Goal: Task Accomplishment & Management: Use online tool/utility

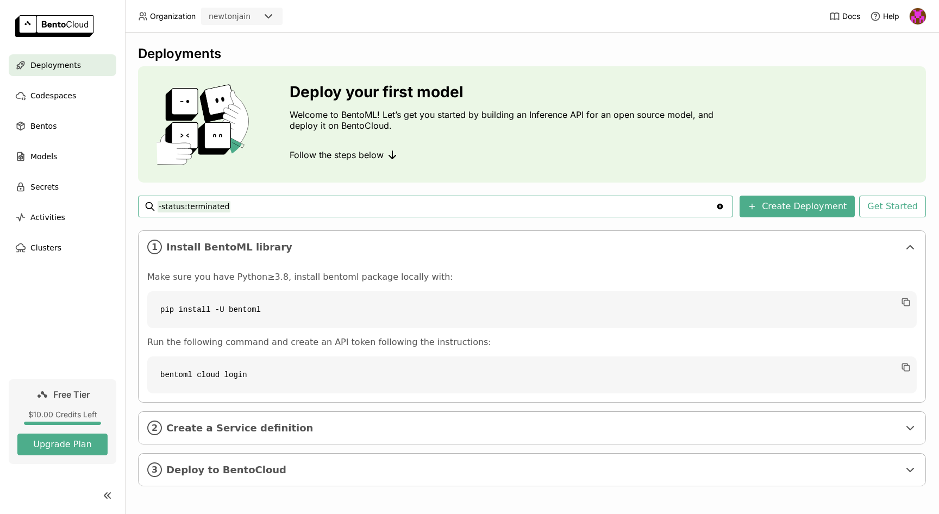
click at [47, 143] on ul "Deployments Codespaces Bentos Models Secrets Activities Clusters" at bounding box center [62, 156] width 125 height 204
click at [49, 153] on span "Models" at bounding box center [43, 156] width 27 height 13
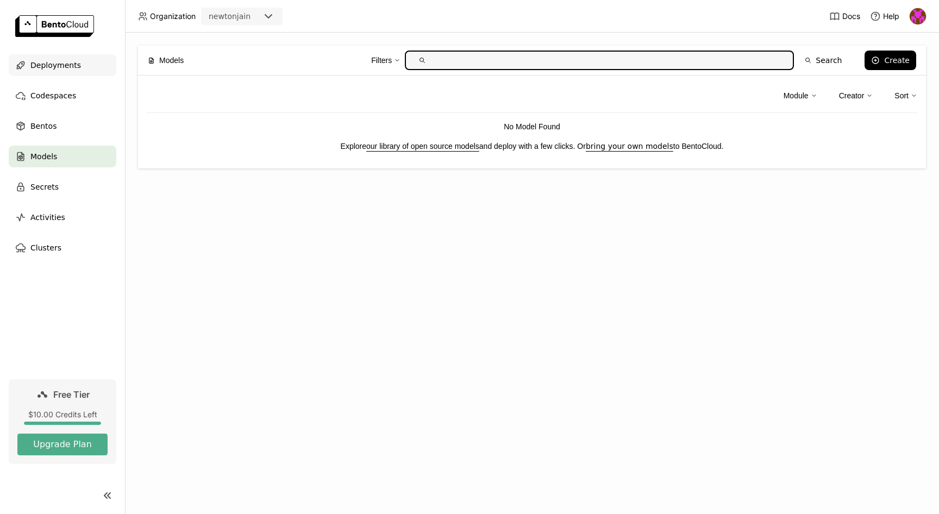
click at [71, 68] on span "Deployments" at bounding box center [55, 65] width 51 height 13
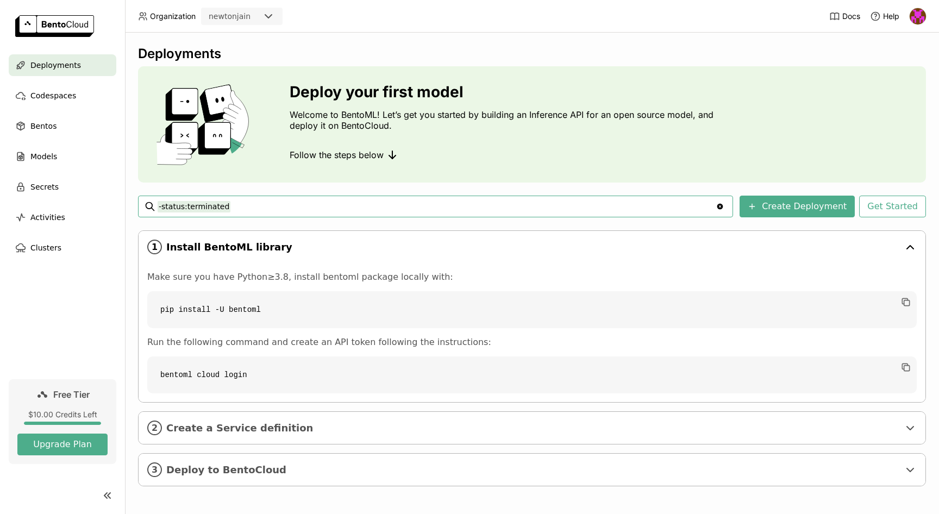
scroll to position [2, 0]
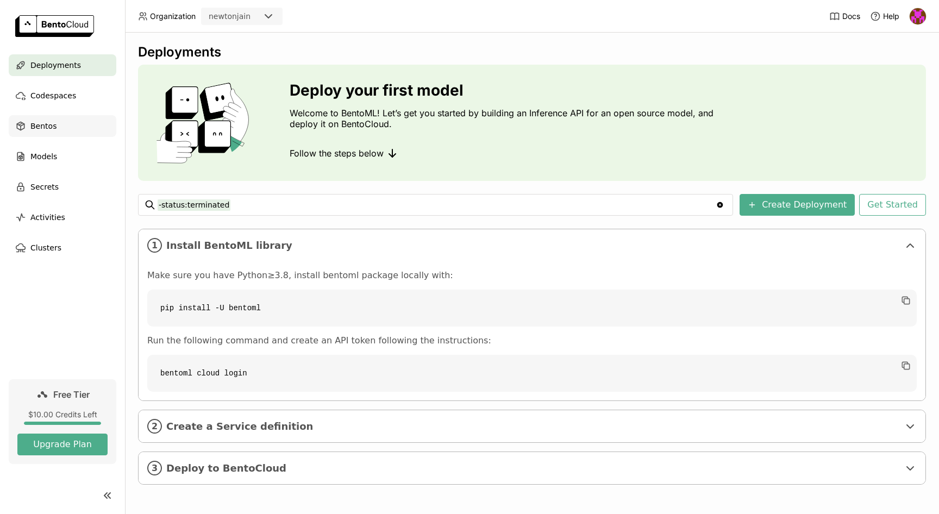
click at [51, 124] on span "Bentos" at bounding box center [43, 126] width 26 height 13
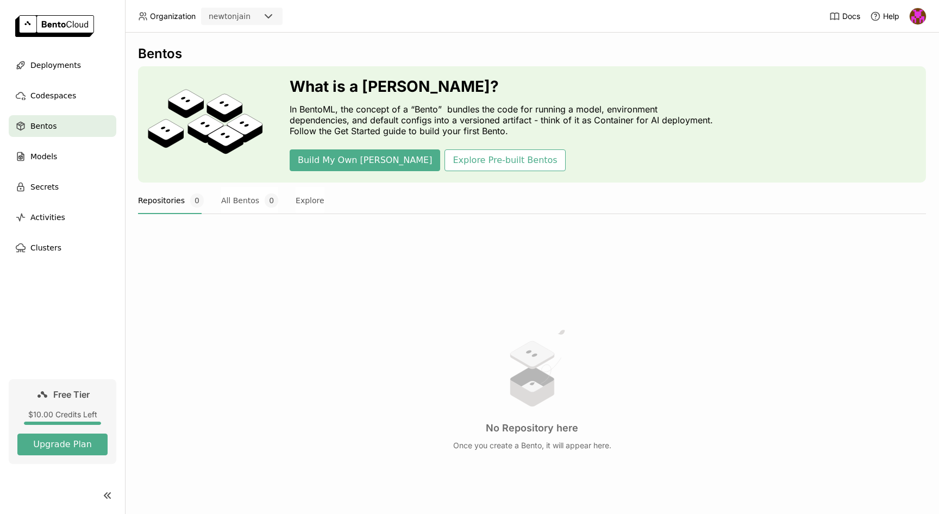
click at [47, 144] on ul "Deployments Codespaces Bentos Models Secrets Activities Clusters" at bounding box center [62, 156] width 125 height 204
click at [47, 154] on span "Models" at bounding box center [43, 156] width 27 height 13
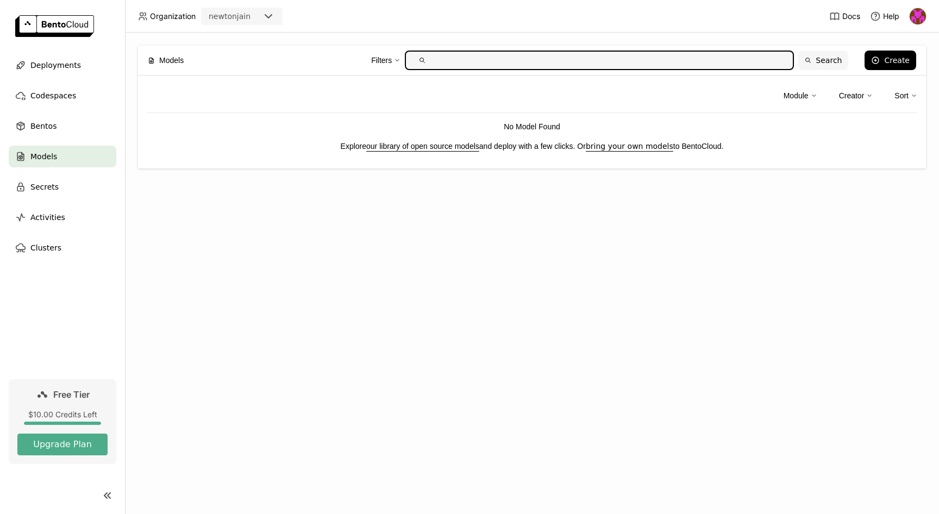
click at [806, 65] on button "Search" at bounding box center [823, 61] width 50 height 20
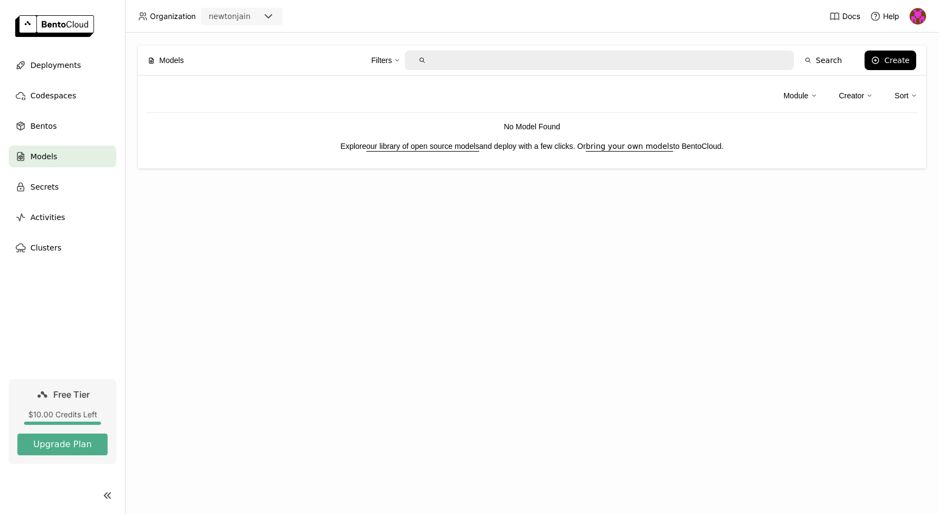
click at [637, 53] on input "text" at bounding box center [608, 60] width 354 height 17
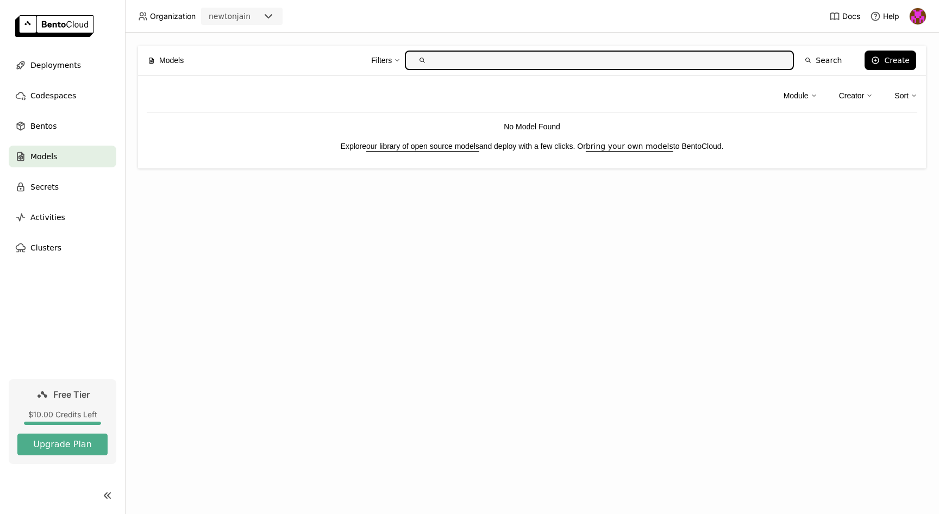
click at [450, 147] on link "our library of open source models" at bounding box center [422, 146] width 113 height 9
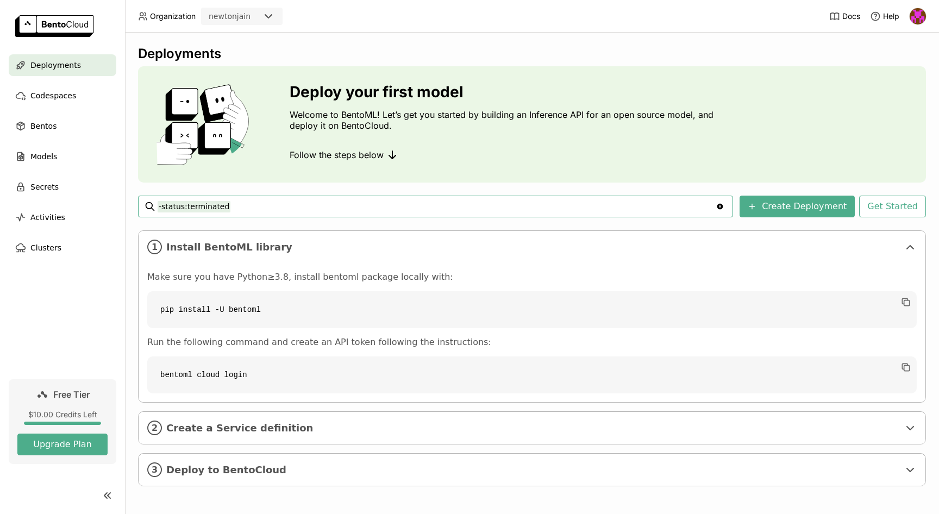
scroll to position [2, 0]
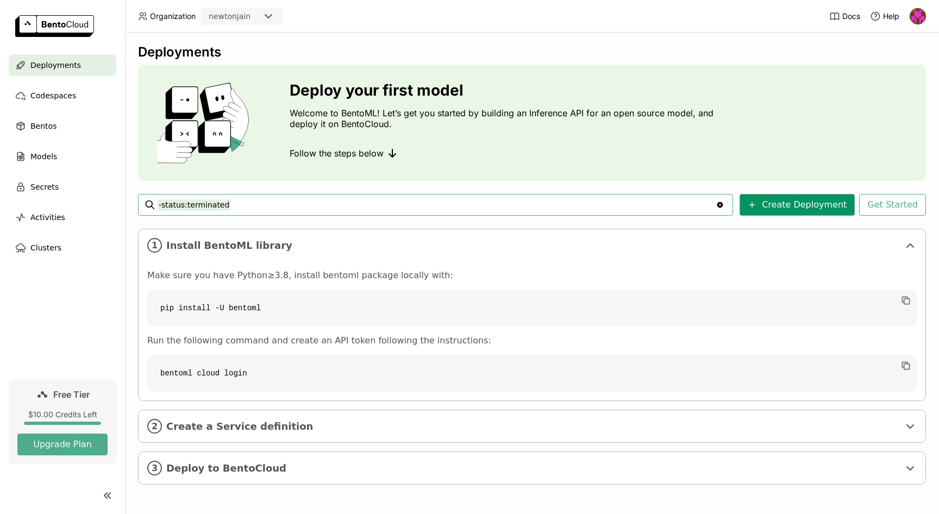
click at [794, 208] on button "Create Deployment" at bounding box center [796, 205] width 115 height 22
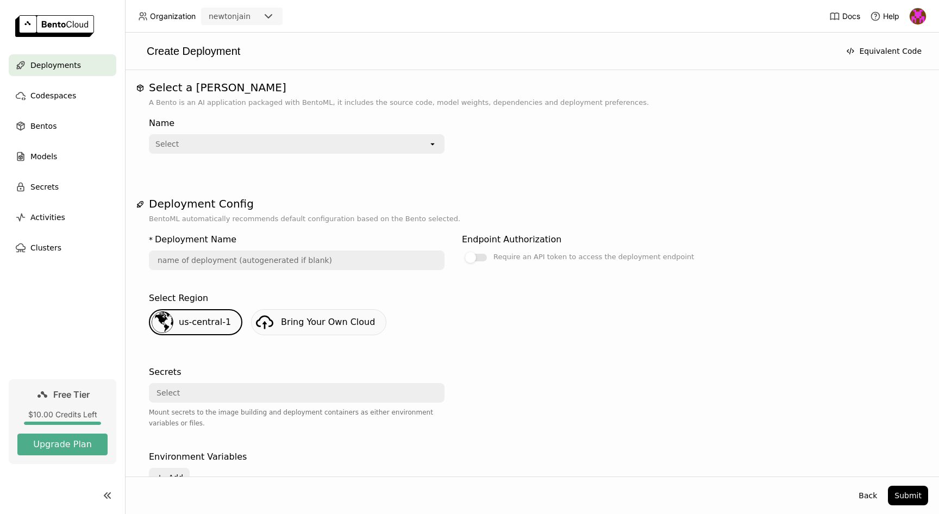
click at [210, 127] on div "Name" at bounding box center [297, 123] width 296 height 13
click at [210, 147] on div "Select" at bounding box center [289, 143] width 278 height 17
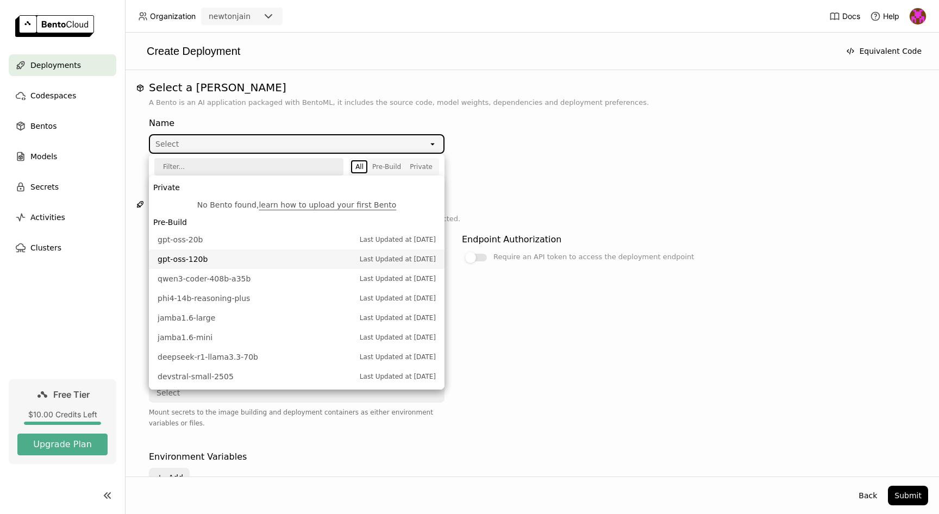
click at [208, 255] on span "gpt-oss-120b" at bounding box center [256, 259] width 197 height 11
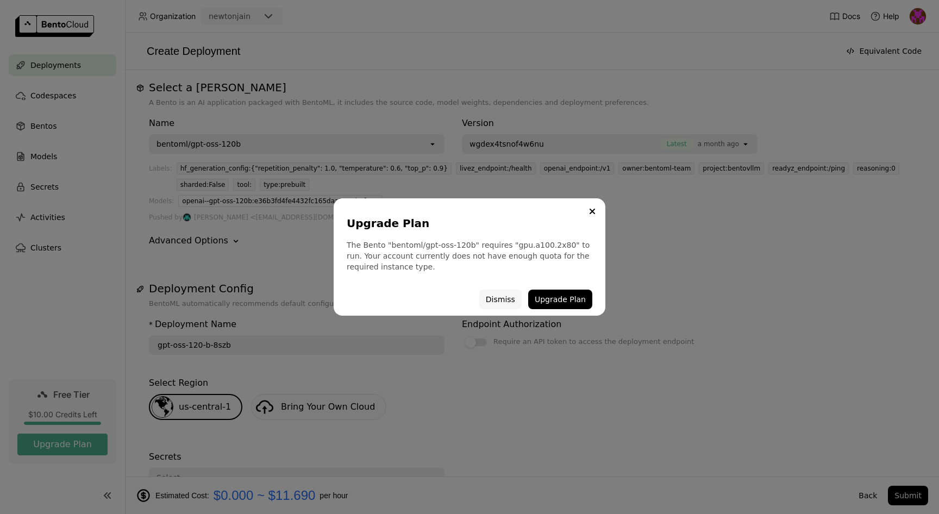
click at [503, 304] on button "Dismiss" at bounding box center [500, 300] width 42 height 20
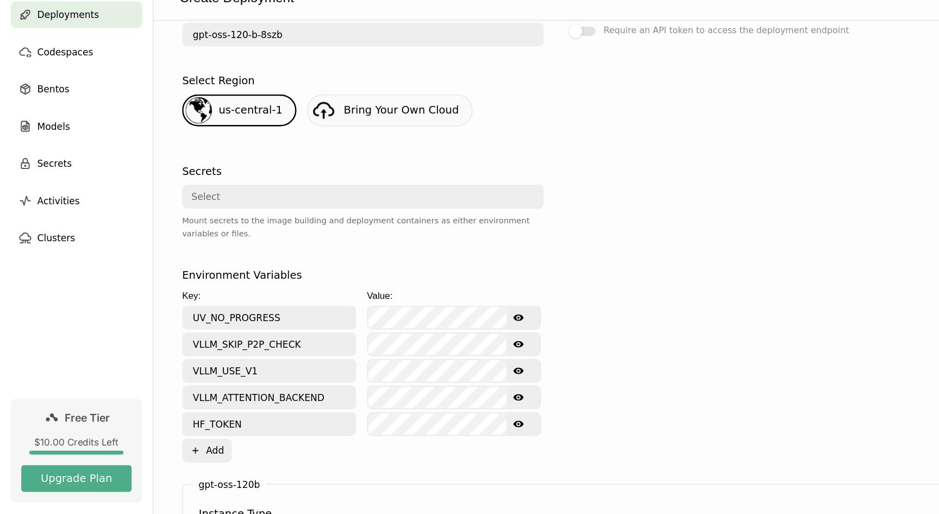
scroll to position [273, 0]
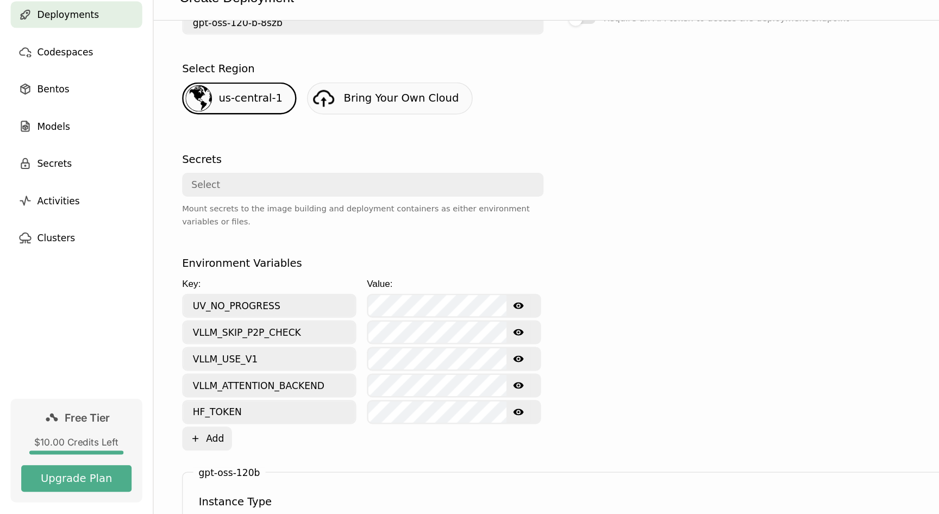
click at [281, 205] on div "Select" at bounding box center [293, 204] width 287 height 17
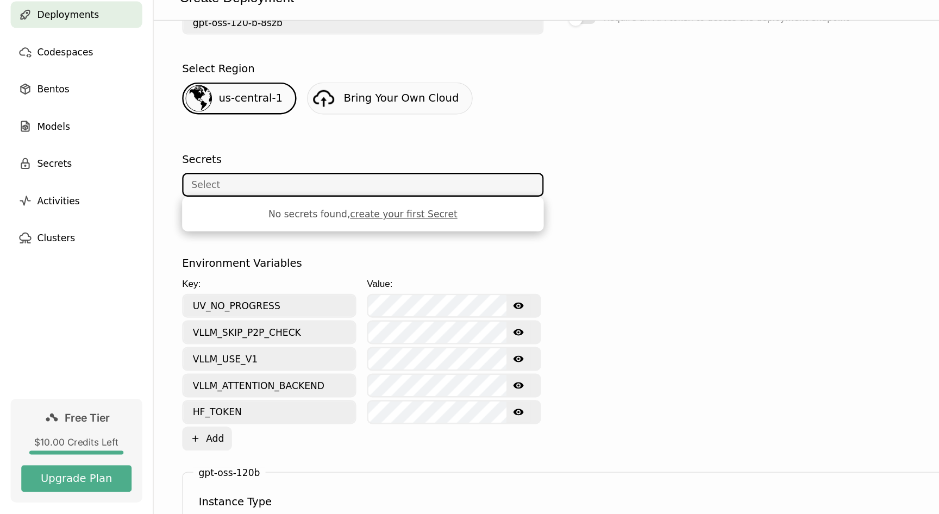
click at [480, 257] on div at bounding box center [610, 215] width 296 height 85
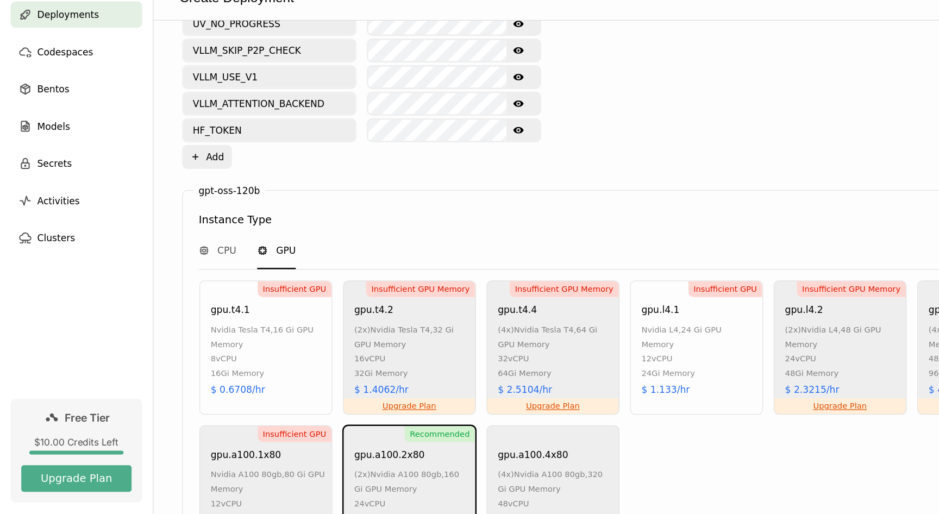
scroll to position [519, 0]
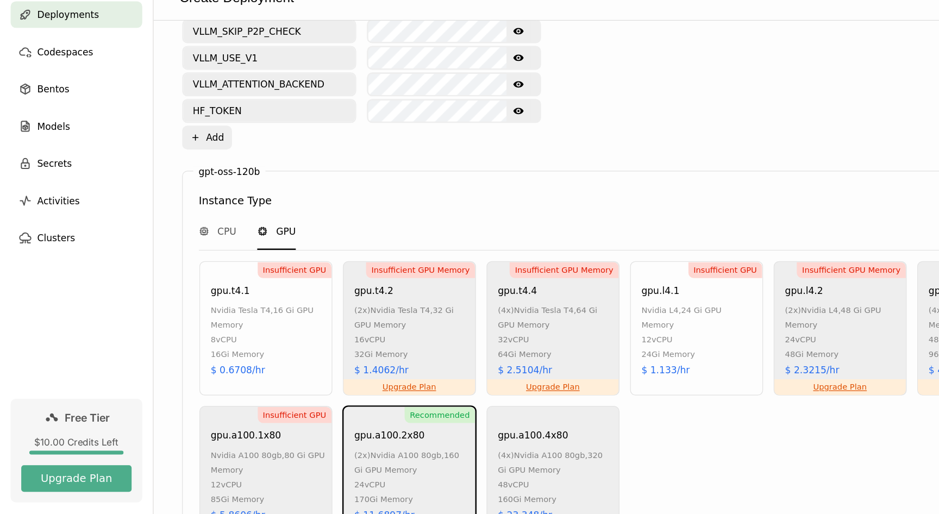
click at [222, 331] on div "8 vCPU" at bounding box center [218, 331] width 93 height 12
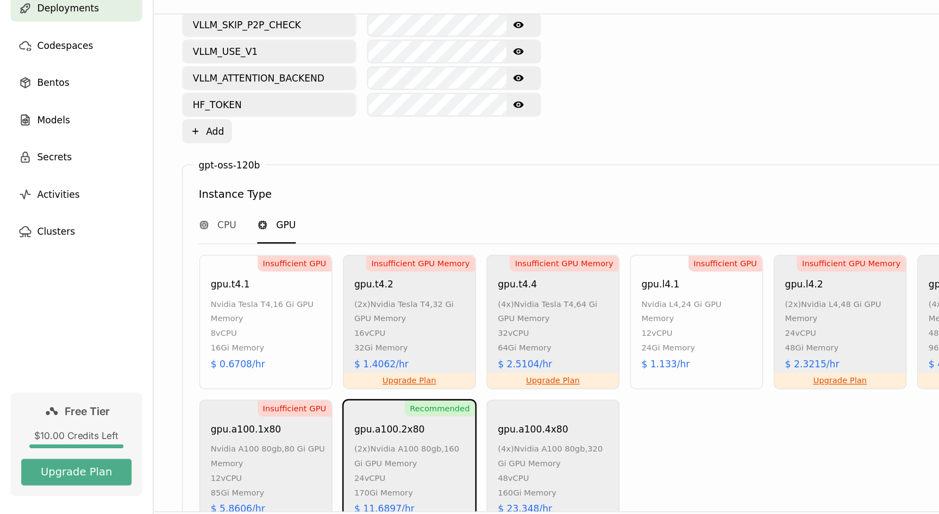
click at [222, 337] on div "Insufficient GPU The selected instance type gpu.t4.1 has insufficient GPU to ru…" at bounding box center [469, 257] width 939 height 514
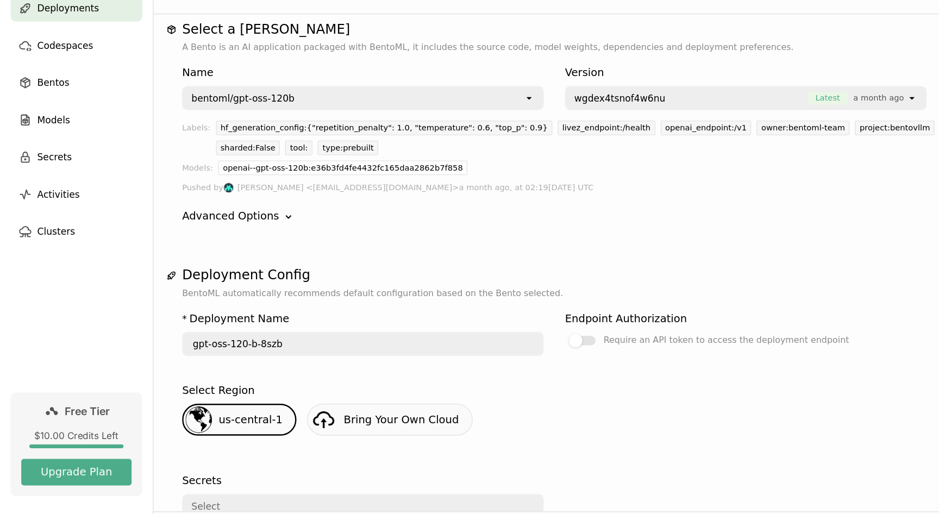
scroll to position [0, 0]
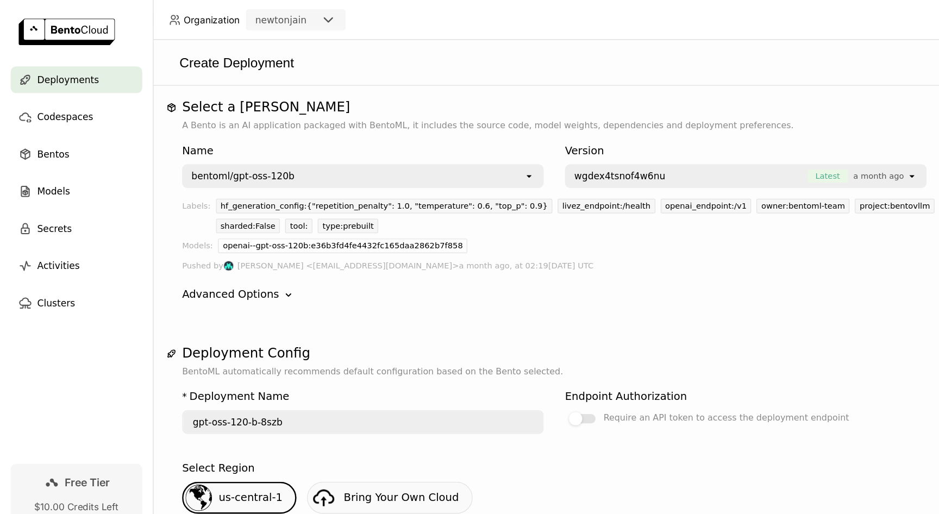
click at [354, 156] on div "Name bentoml/gpt-oss-120b open Version wgdex4tsnof4w6nu Latest a month ago open…" at bounding box center [532, 182] width 766 height 148
click at [345, 149] on div "bentoml/gpt-oss-120b" at bounding box center [289, 143] width 278 height 17
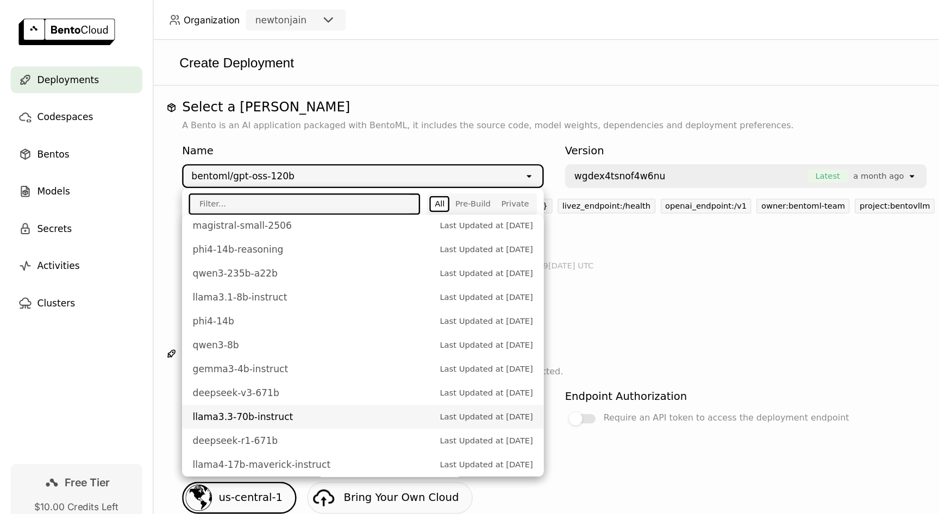
scroll to position [248, 0]
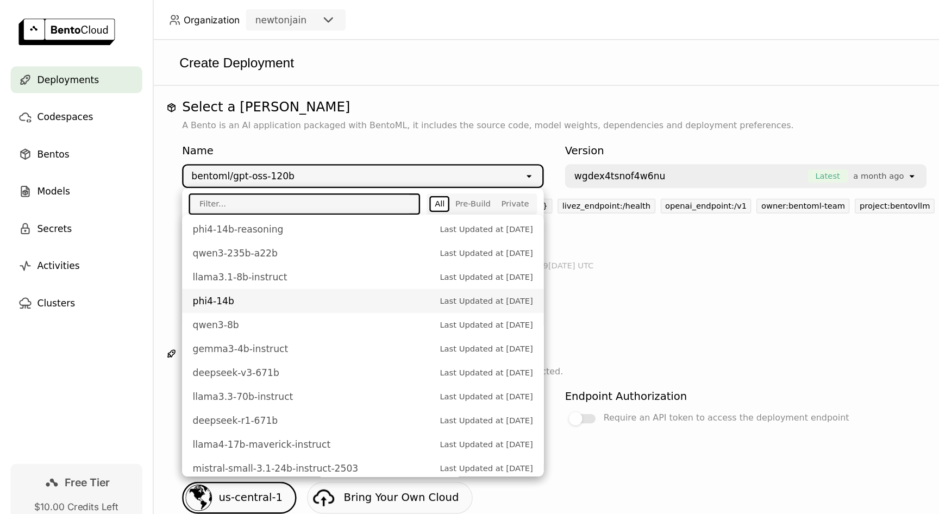
click at [215, 246] on span "phi4-14b" at bounding box center [256, 246] width 197 height 11
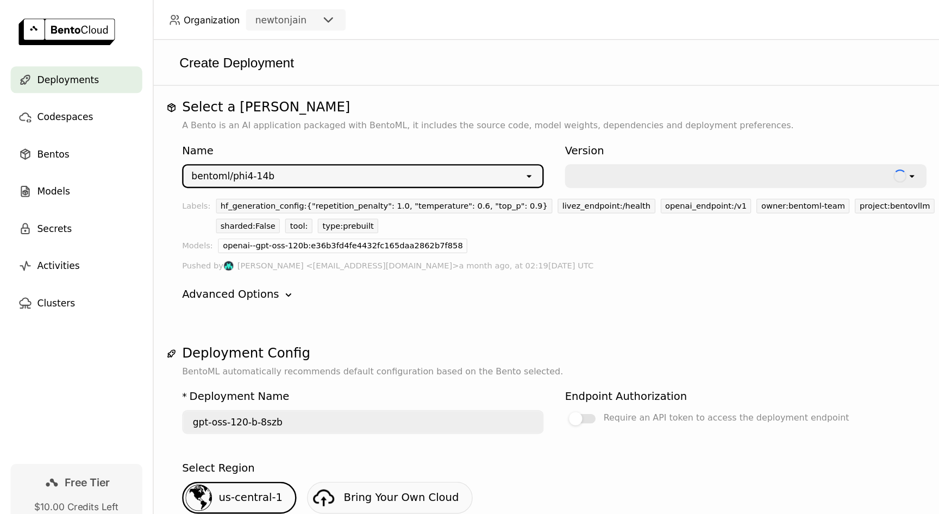
type input "phi-4-14-b-0hbd"
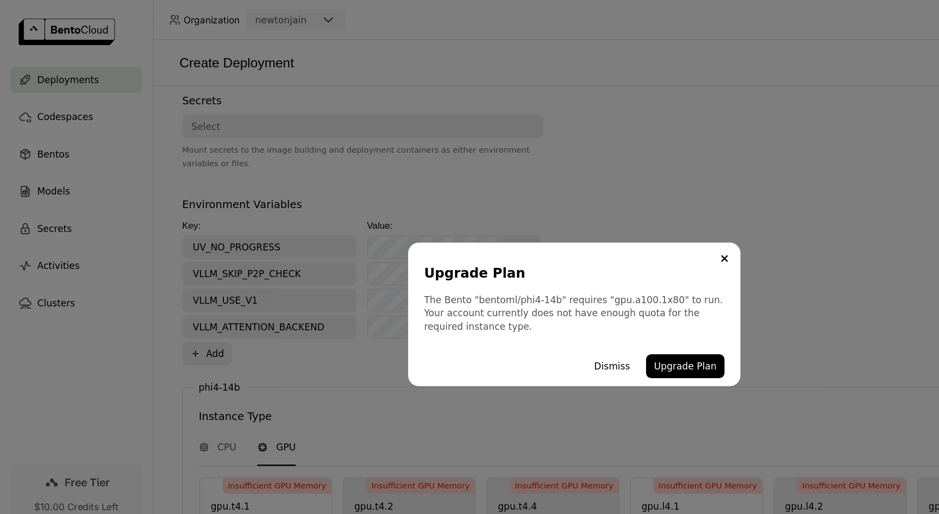
scroll to position [568, 0]
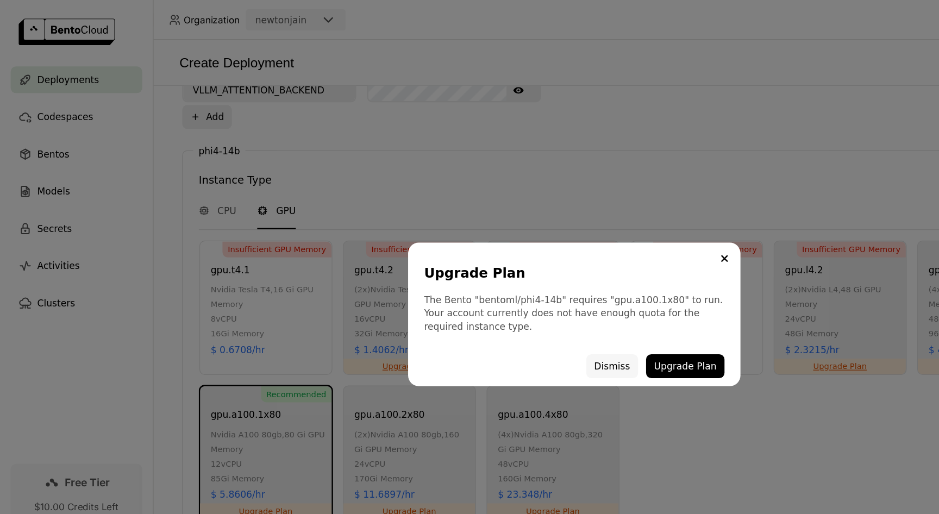
click at [494, 293] on button "Dismiss" at bounding box center [500, 300] width 42 height 20
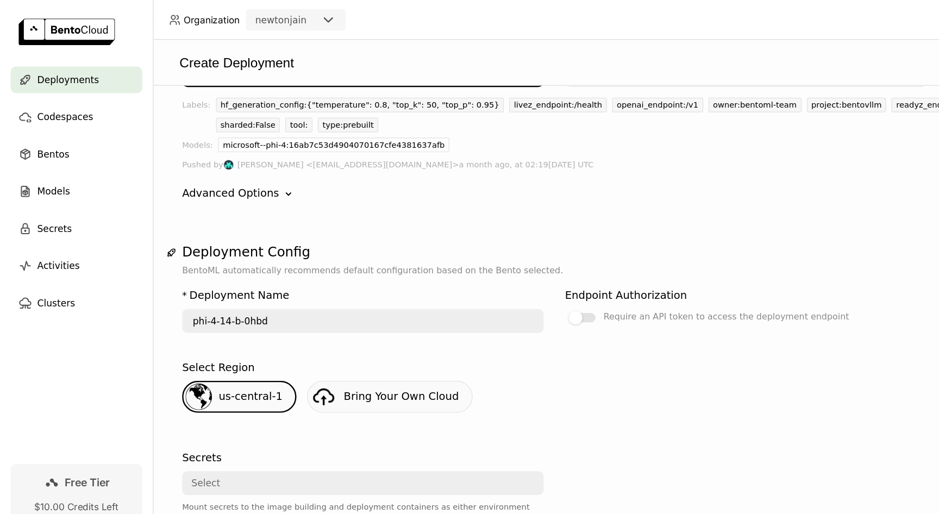
scroll to position [0, 0]
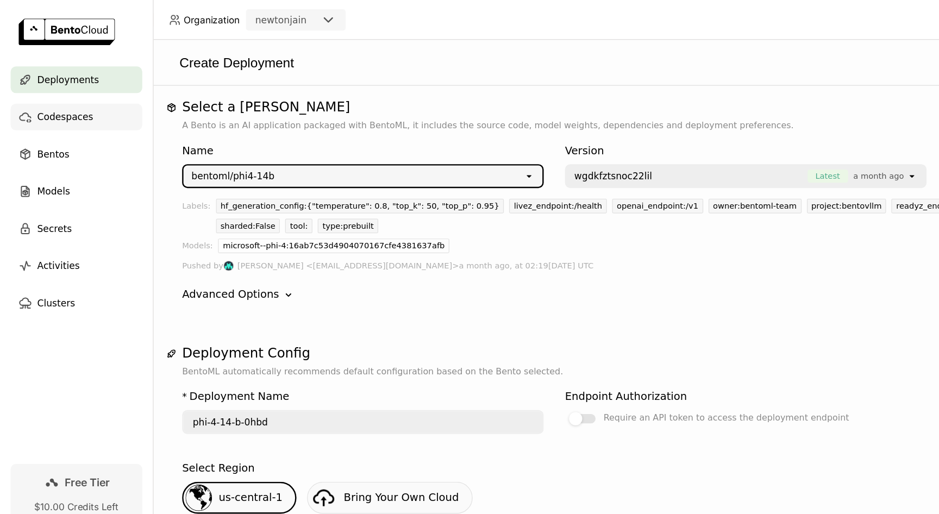
click at [46, 90] on span "Codespaces" at bounding box center [53, 95] width 46 height 13
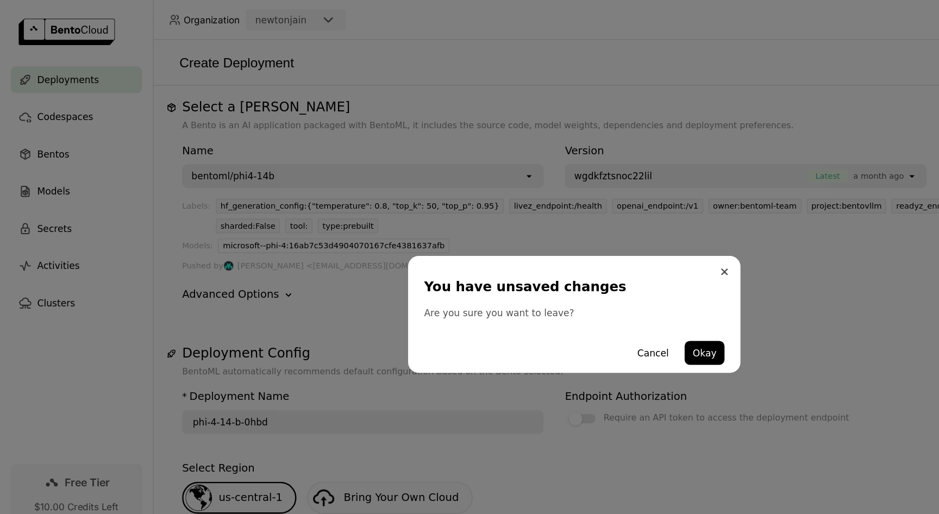
click at [596, 224] on button "Close" at bounding box center [592, 222] width 13 height 13
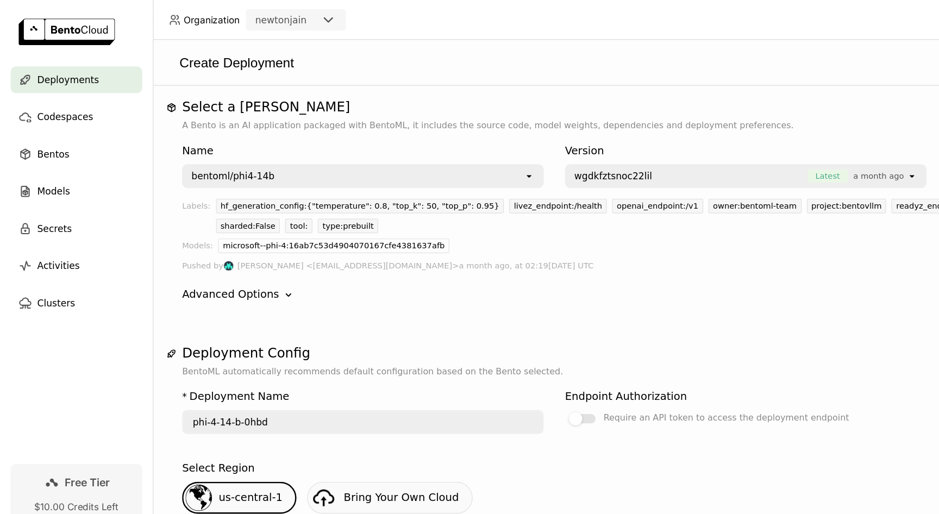
click at [38, 66] on span "Deployments" at bounding box center [55, 65] width 51 height 13
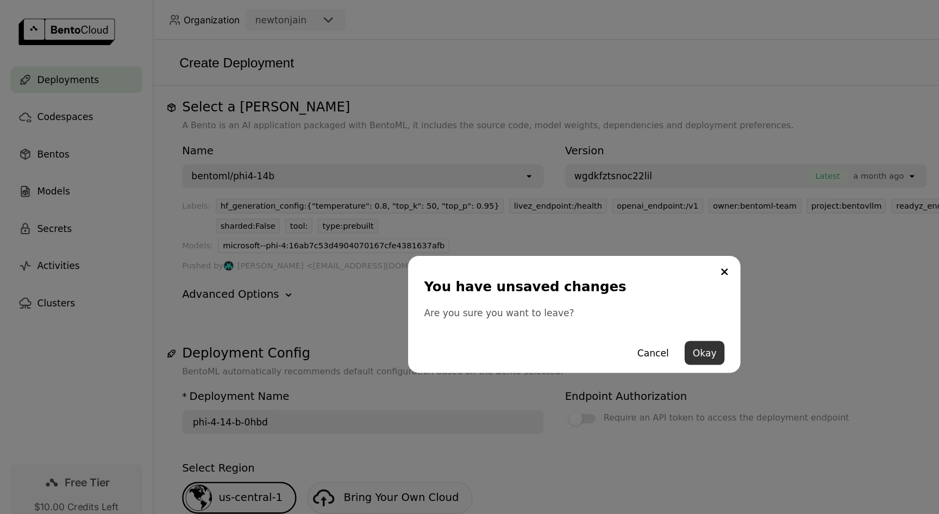
click at [570, 281] on button "Okay" at bounding box center [576, 289] width 33 height 20
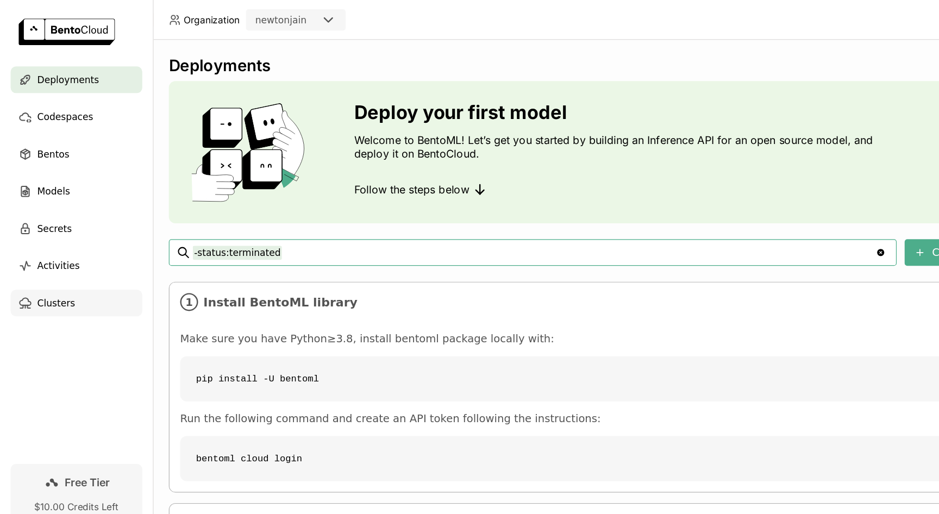
click at [20, 252] on icon at bounding box center [20, 247] width 11 height 11
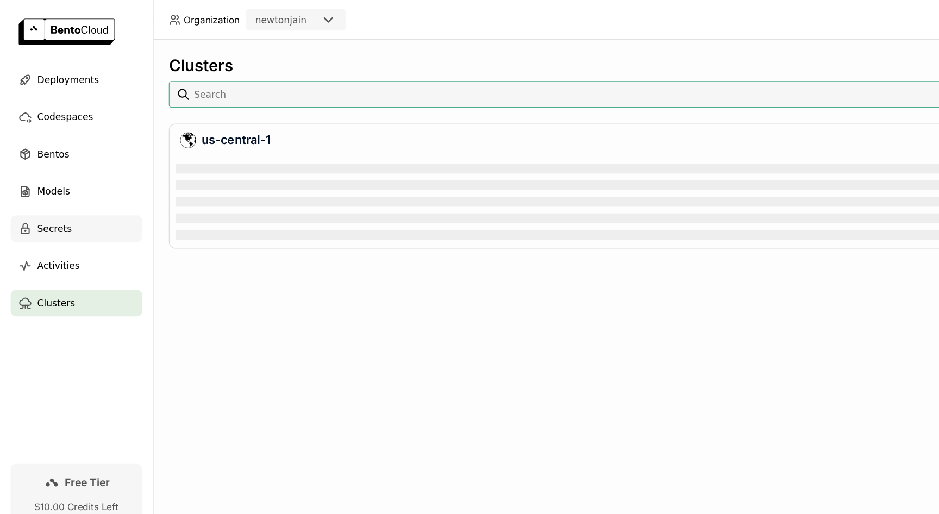
scroll to position [71, 777]
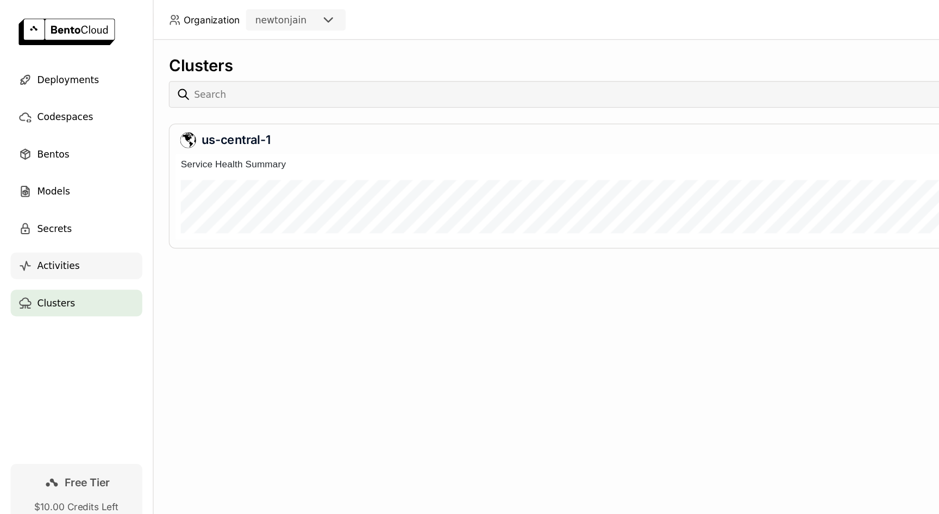
click at [45, 227] on div "Activities" at bounding box center [63, 217] width 108 height 22
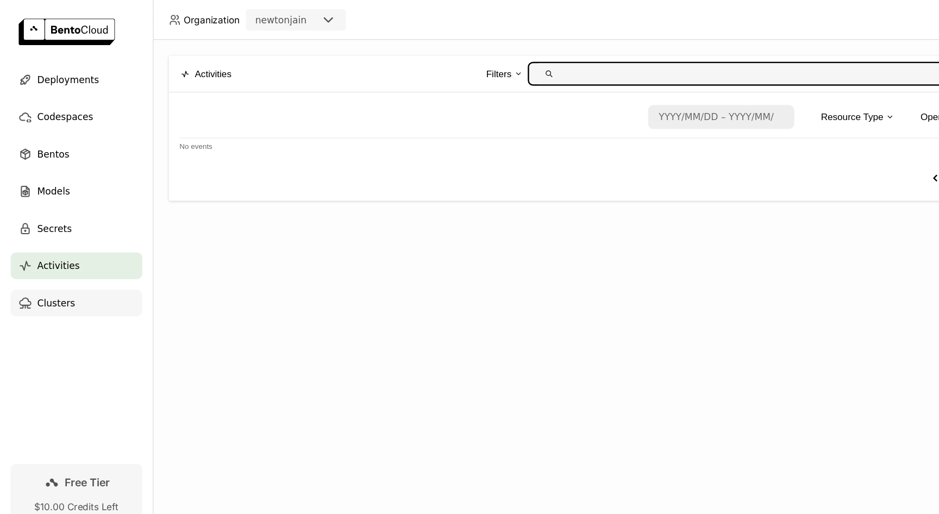
click at [47, 239] on div "Clusters" at bounding box center [63, 248] width 108 height 22
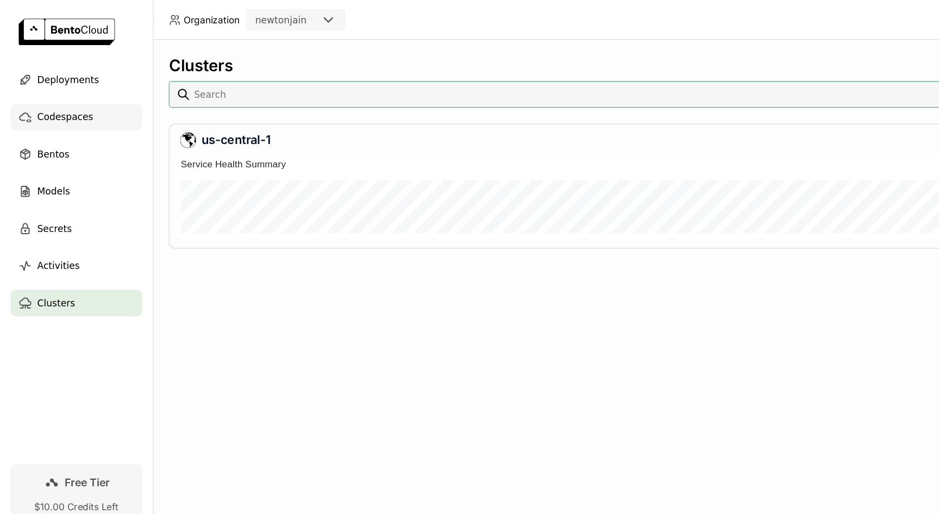
click at [53, 95] on span "Codespaces" at bounding box center [53, 95] width 46 height 13
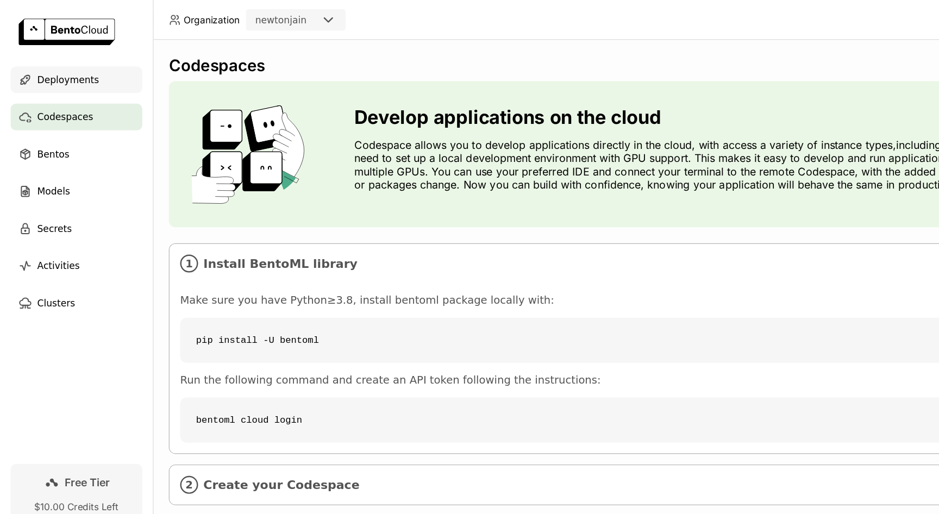
click at [56, 60] on span "Deployments" at bounding box center [55, 65] width 51 height 13
